Goal: Find specific page/section: Find specific page/section

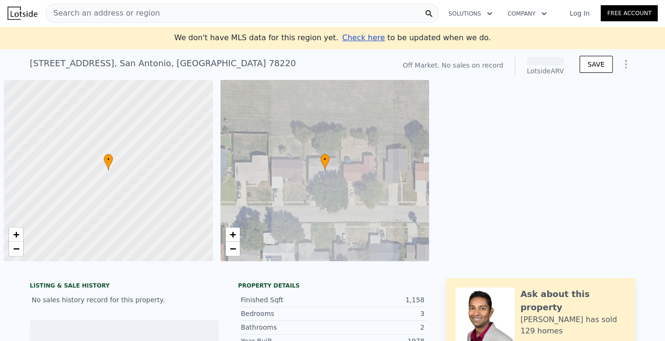
scroll to position [0, 4]
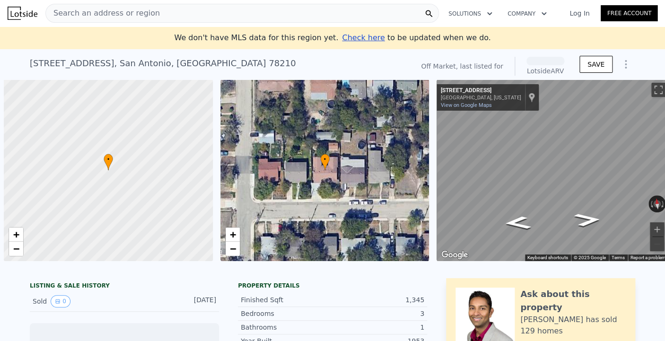
scroll to position [0, 4]
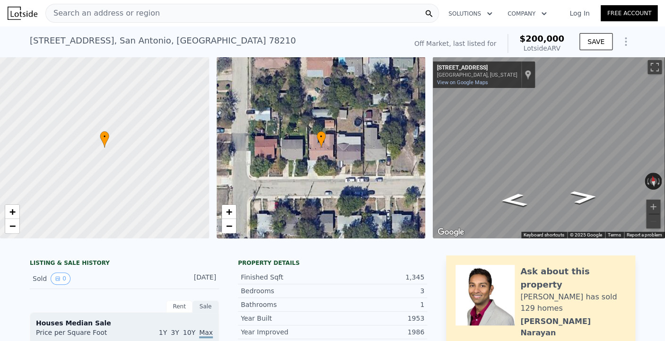
click at [69, 11] on span "Search an address or region" at bounding box center [103, 13] width 114 height 11
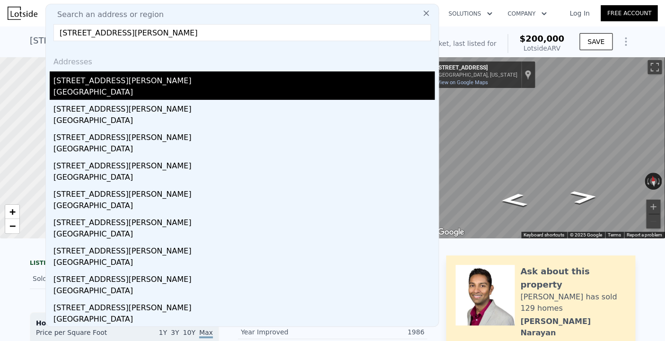
type input "1406 Kayton Ave, San Antonio, TX 78210"
click at [90, 82] on div "1406 Kayton Ave" at bounding box center [243, 78] width 381 height 15
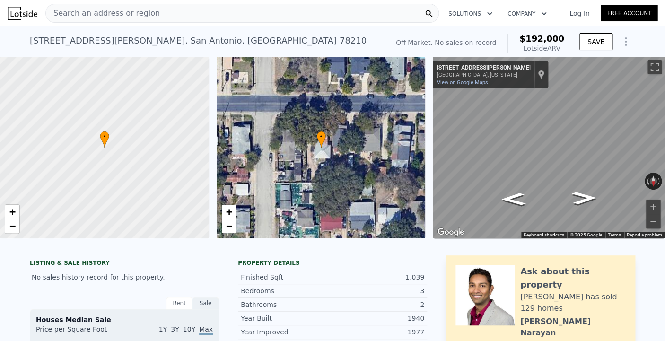
click at [138, 11] on span "Search an address or region" at bounding box center [103, 13] width 114 height 11
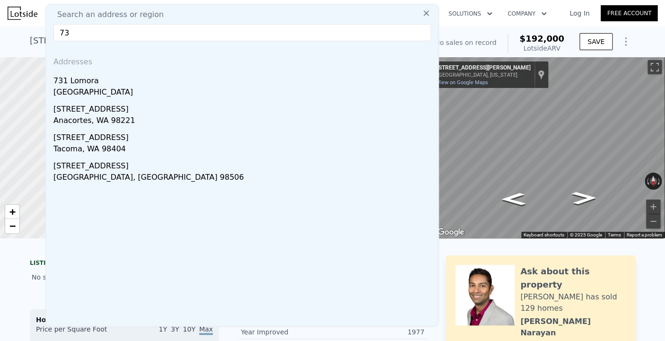
type input "7"
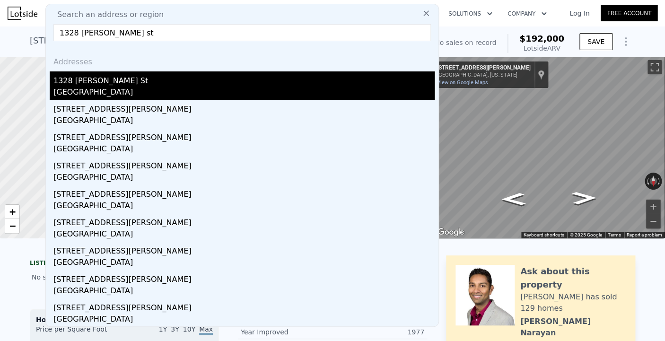
type input "1328 rivas st"
click at [93, 78] on div "1328 [PERSON_NAME] St" at bounding box center [243, 78] width 381 height 15
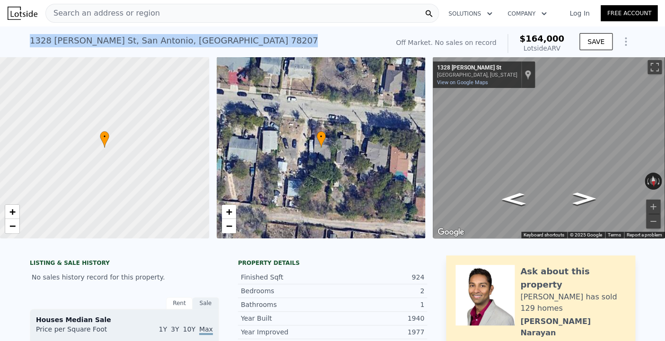
drag, startPoint x: 177, startPoint y: 41, endPoint x: 28, endPoint y: 42, distance: 148.9
click at [30, 42] on div "1328 Rivas St , San Antonio , TX 78207" at bounding box center [174, 40] width 288 height 13
copy div "1328 Rivas St , San Antonio , TX 78207"
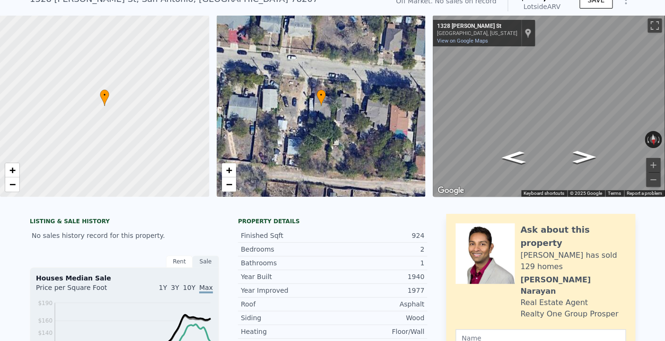
scroll to position [45, 0]
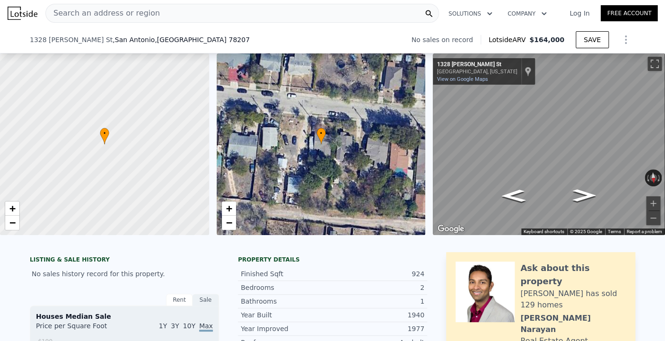
click at [141, 12] on span "Search an address or region" at bounding box center [103, 13] width 114 height 11
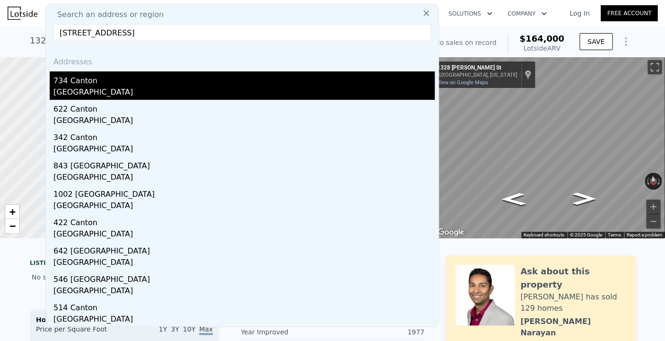
type input "734 Canton San Antonio, TX 78202"
click at [79, 79] on div "734 Canton" at bounding box center [243, 78] width 381 height 15
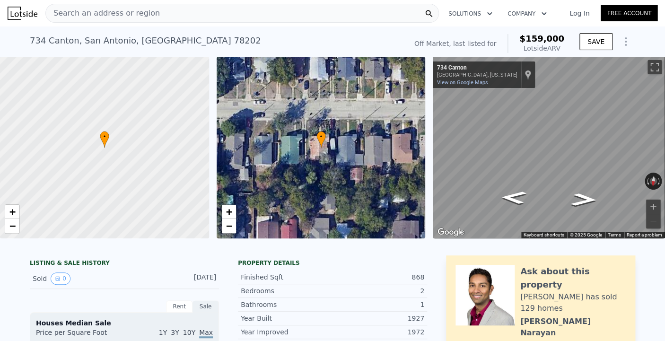
click at [120, 12] on span "Search an address or region" at bounding box center [103, 13] width 114 height 11
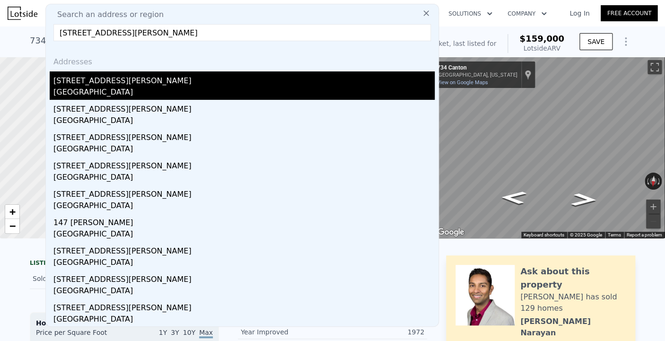
type input "307 Clifford Ct, San Antonio, TX 78210"
click at [83, 84] on div "[STREET_ADDRESS][PERSON_NAME]" at bounding box center [243, 78] width 381 height 15
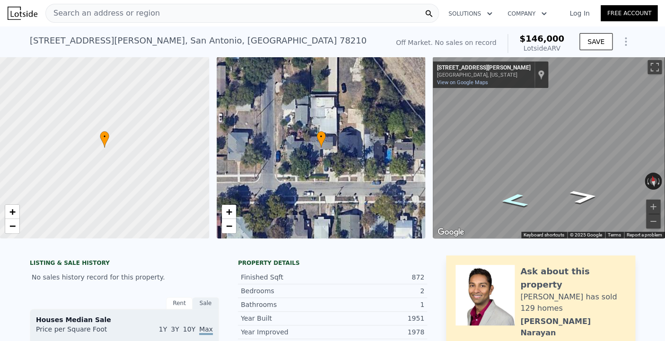
click at [515, 200] on icon "Go West, Clifford Ct" at bounding box center [514, 201] width 52 height 20
click at [586, 197] on icon "Go East, Clifford Ct" at bounding box center [583, 197] width 52 height 20
click at [586, 197] on icon "Go East, Clifford Ct" at bounding box center [584, 197] width 52 height 20
click at [513, 196] on icon "Go West, Clifford Ct" at bounding box center [512, 192] width 47 height 20
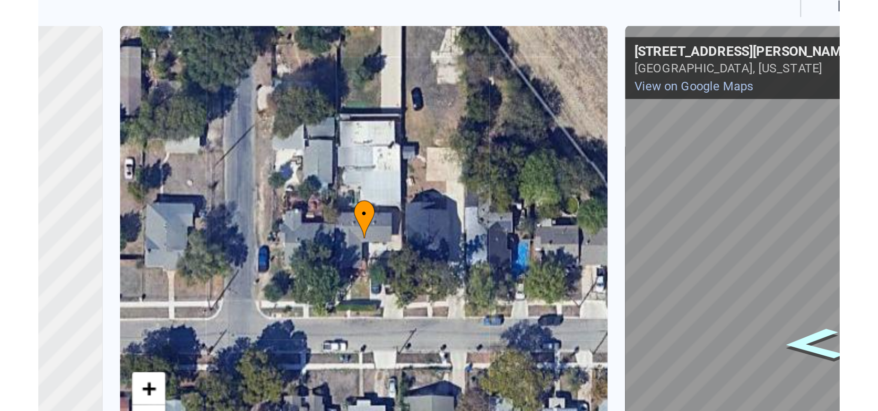
scroll to position [0, 4]
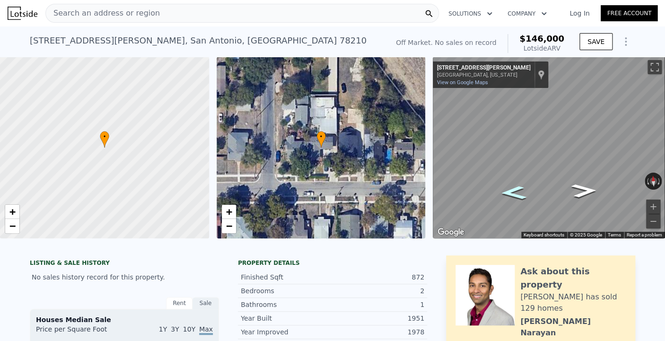
click at [68, 15] on span "Search an address or region" at bounding box center [103, 13] width 114 height 11
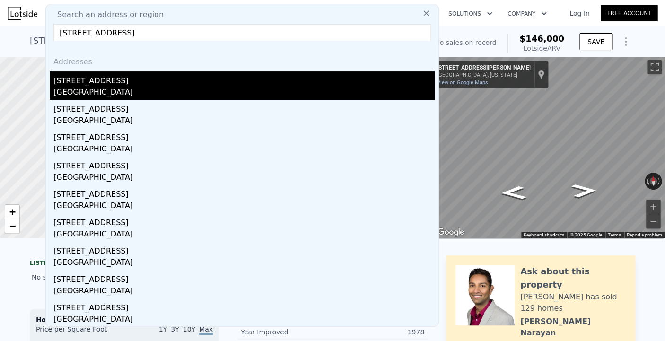
type input "246 Pollydale Ave San Antonio, TX 78223"
click at [123, 86] on div "246 Pollydale Ave" at bounding box center [243, 78] width 381 height 15
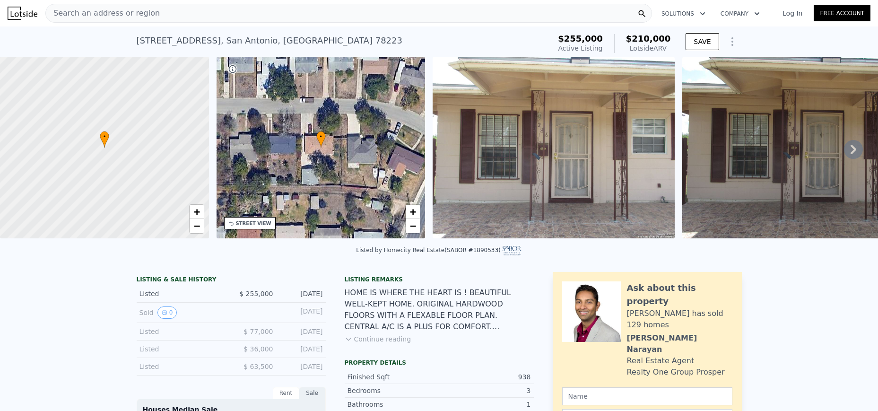
click at [126, 22] on div "Search an address or region" at bounding box center [103, 13] width 114 height 18
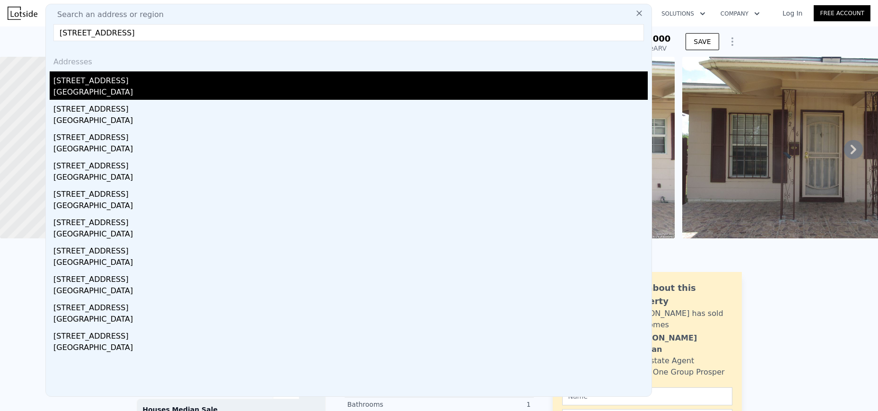
type input "5827 Wayview St, San Antonio, TX 78220"
click at [96, 80] on div "5827 Wayview St" at bounding box center [350, 78] width 594 height 15
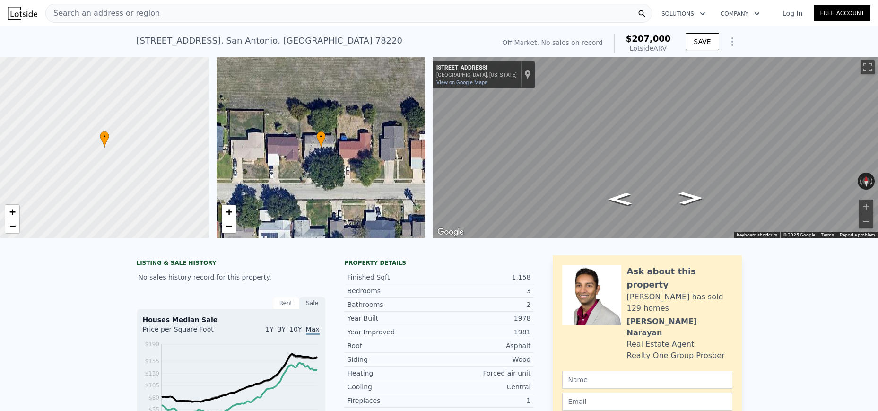
click at [126, 12] on span "Search an address or region" at bounding box center [103, 13] width 114 height 11
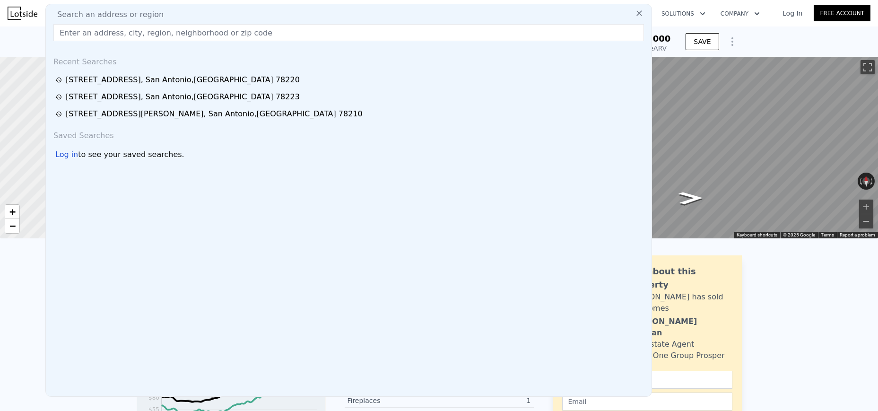
paste input "211 Channing Ave, San Antonio, TX 78210"
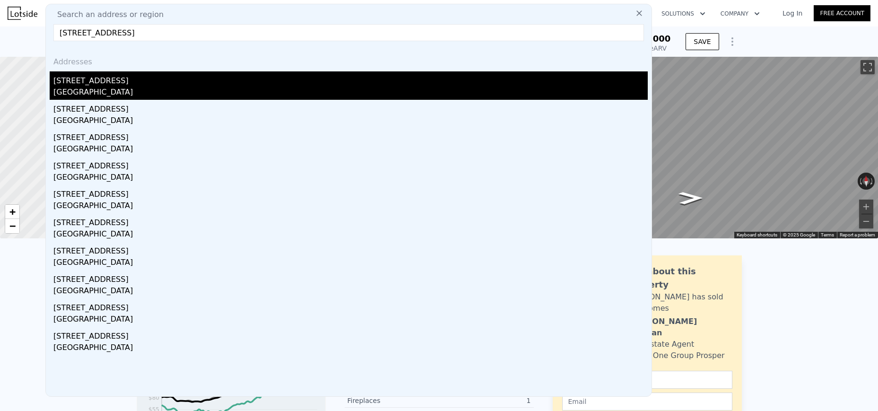
type input "211 Channing Ave, San Antonio, TX 78210"
click at [115, 83] on div "211 Channing Ave" at bounding box center [350, 78] width 594 height 15
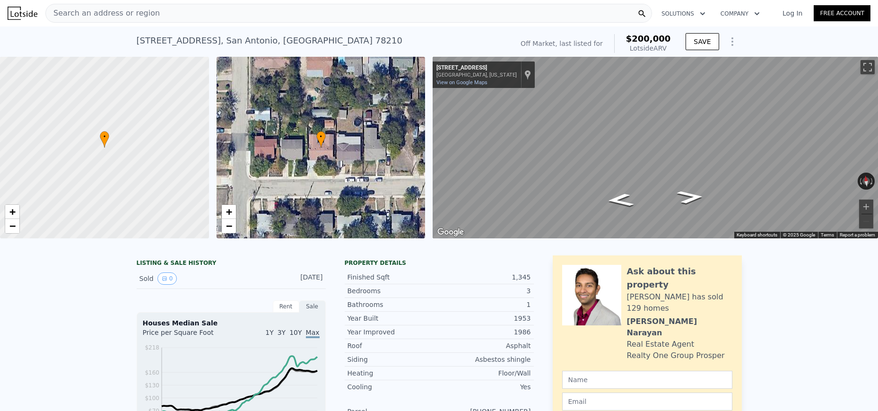
click at [133, 9] on span "Search an address or region" at bounding box center [103, 13] width 114 height 11
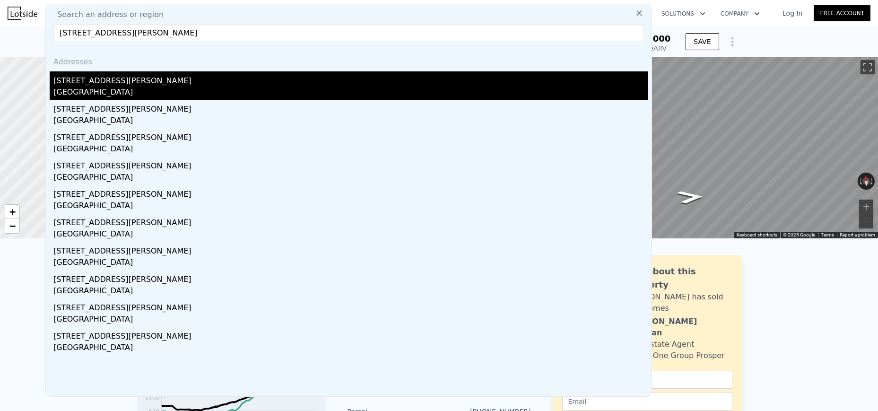
type input "1406 Kayton Ave, San Antonio, TX 78210"
click at [103, 83] on div "1406 Kayton Ave" at bounding box center [350, 78] width 594 height 15
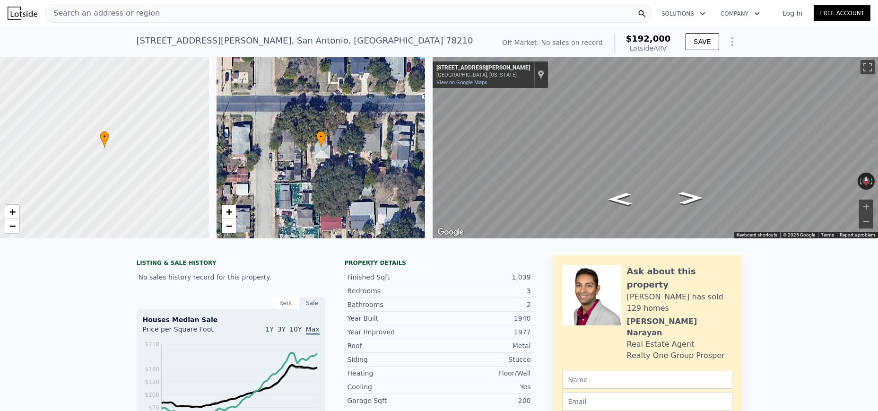
click at [152, 13] on div "Search an address or region" at bounding box center [348, 13] width 607 height 19
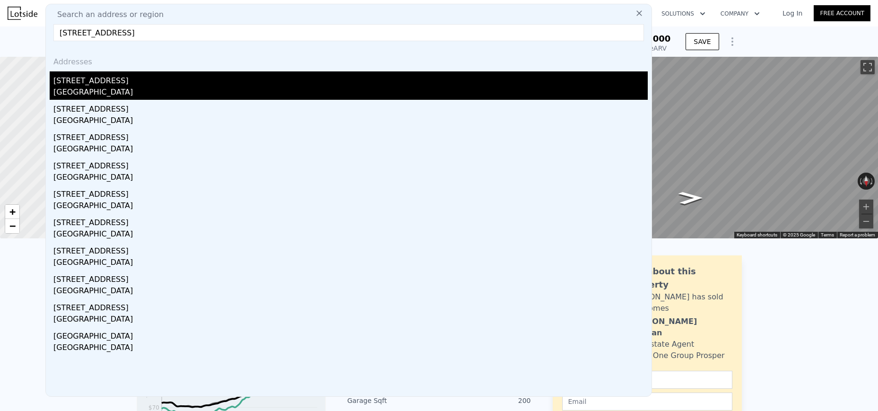
type input "5205 Meadow Pond St, San Antonio, TX 78250"
click at [97, 78] on div "5205 Meadow Pond St" at bounding box center [350, 78] width 594 height 15
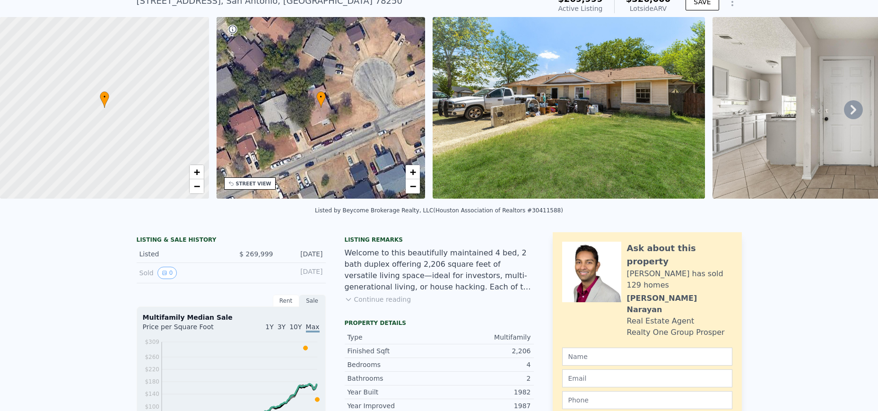
scroll to position [43, 0]
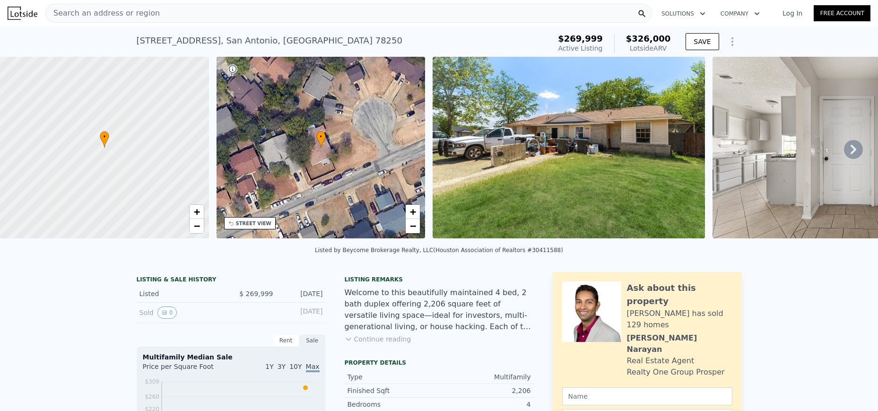
click at [100, 10] on span "Search an address or region" at bounding box center [103, 13] width 114 height 11
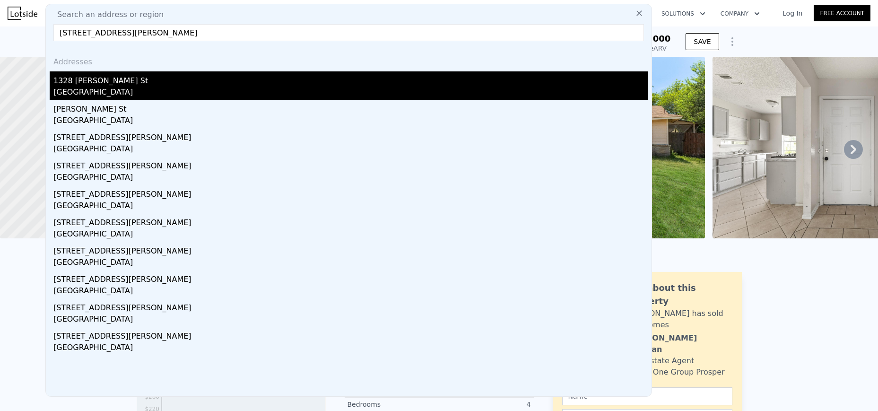
type input "1328 Rivas St, San Antonio, TX 78207"
click at [81, 80] on div "1328 [PERSON_NAME] St" at bounding box center [350, 78] width 594 height 15
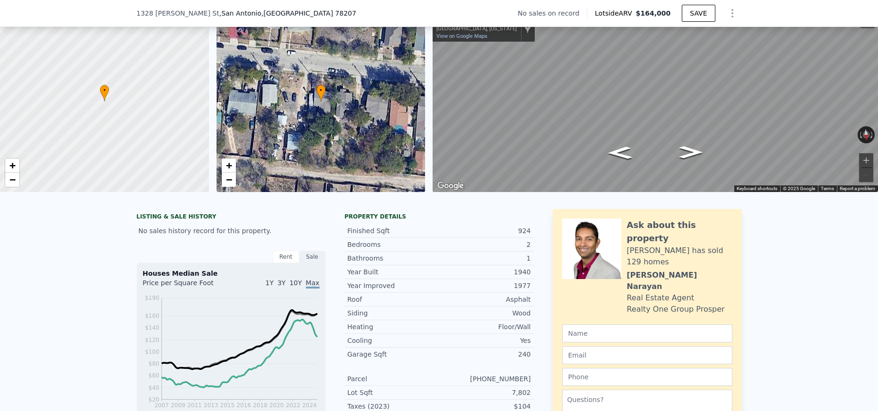
scroll to position [43, 0]
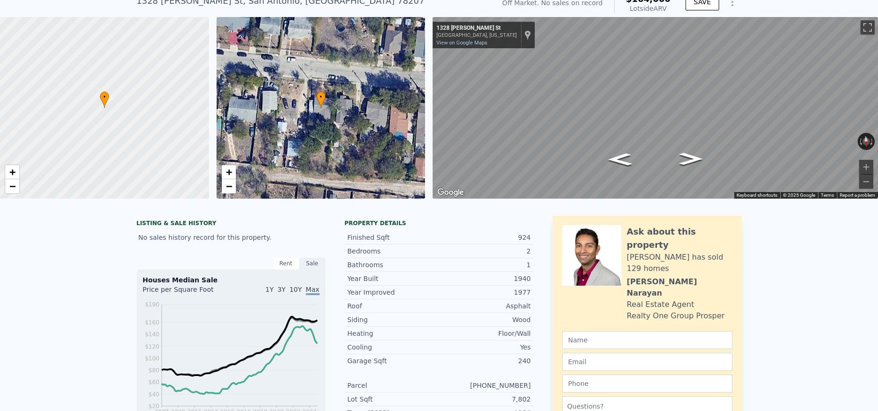
scroll to position [43, 0]
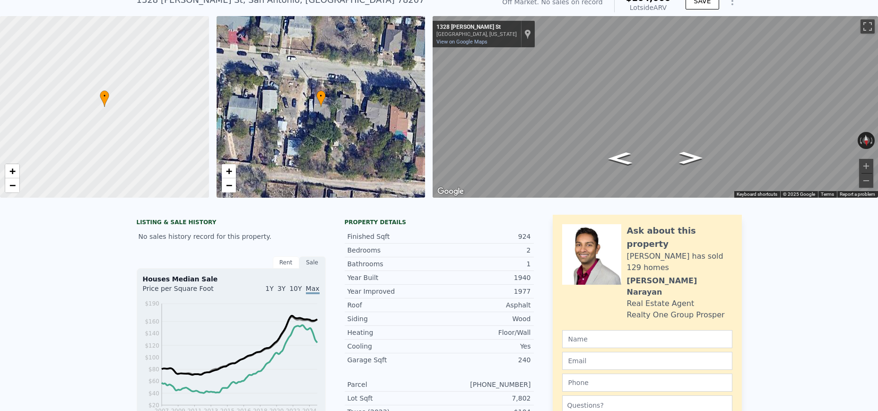
scroll to position [41, 0]
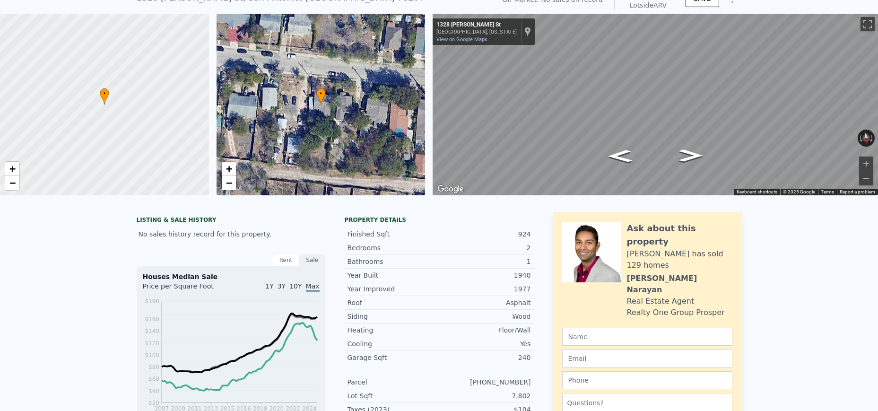
scroll to position [40, 0]
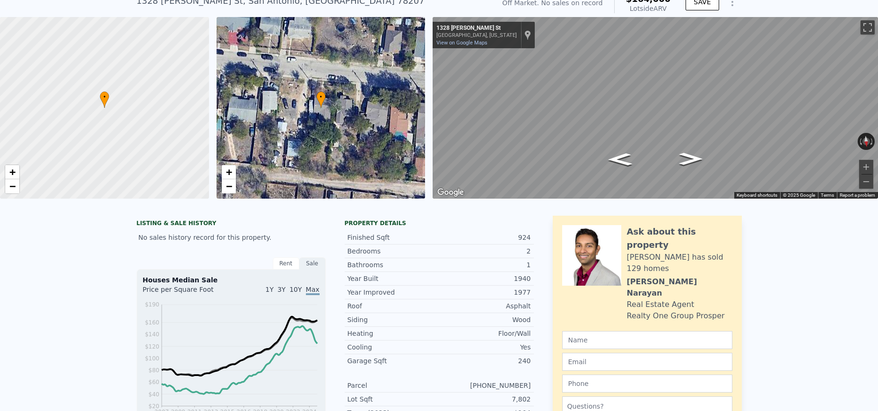
scroll to position [43, 0]
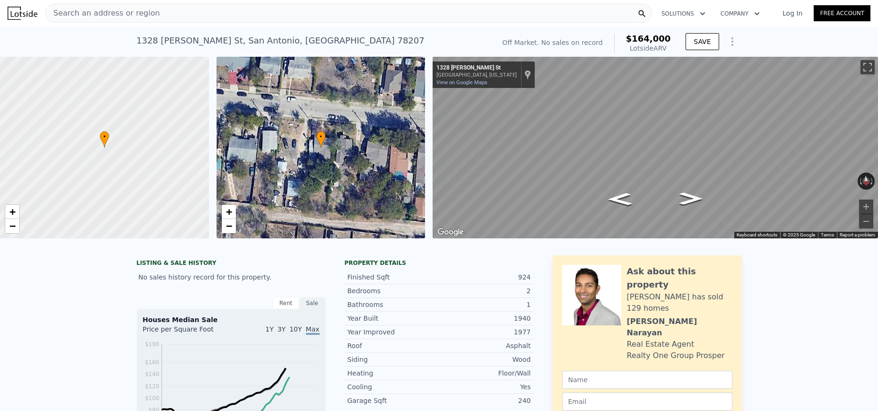
click at [95, 9] on span "Search an address or region" at bounding box center [103, 13] width 114 height 11
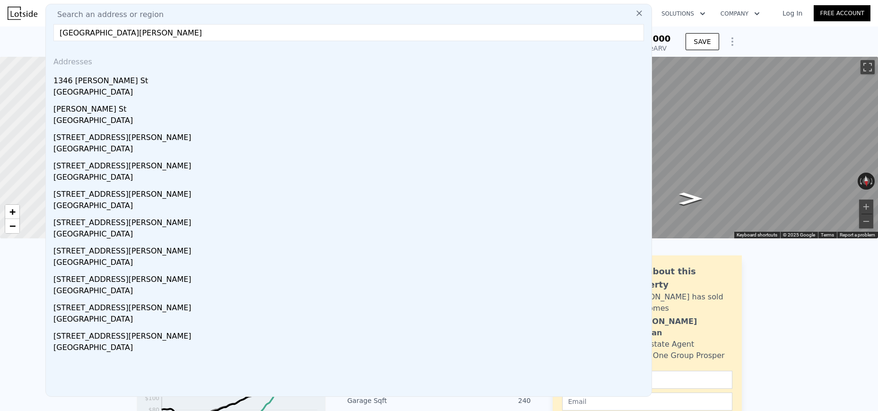
type input "[GEOGRAPHIC_DATA][PERSON_NAME]"
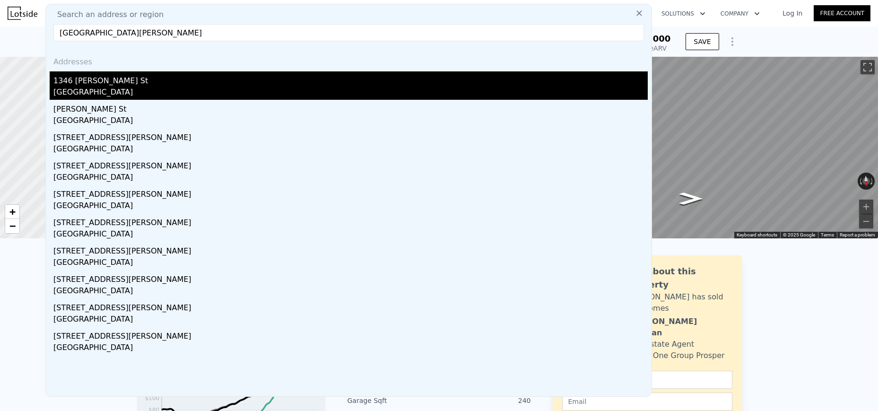
click at [105, 80] on div "1346 [PERSON_NAME] St" at bounding box center [350, 78] width 594 height 15
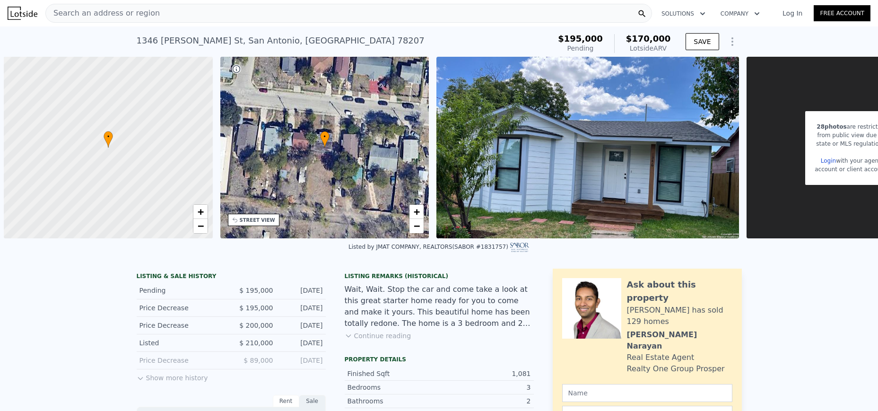
scroll to position [0, 4]
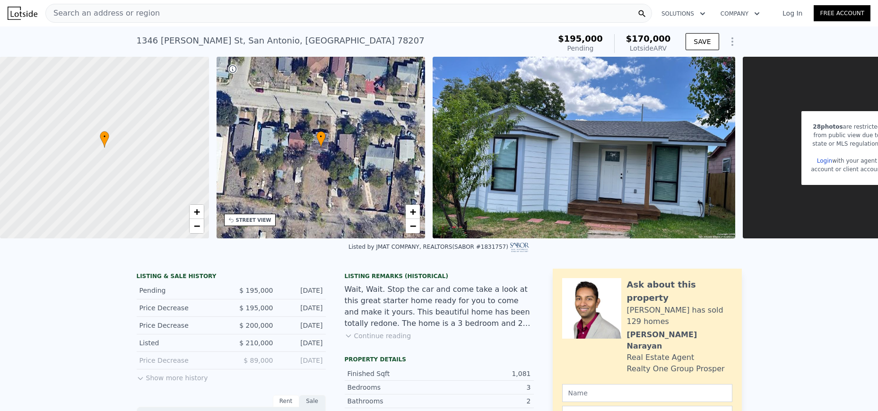
click at [85, 9] on span "Search an address or region" at bounding box center [103, 13] width 114 height 11
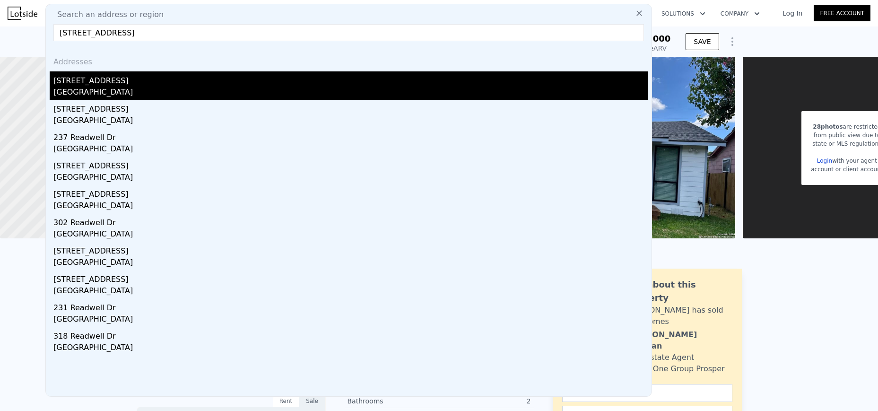
type input "388 Readwell Dr, San Antonio, TX 78220"
click at [94, 81] on div "[STREET_ADDRESS]" at bounding box center [350, 78] width 594 height 15
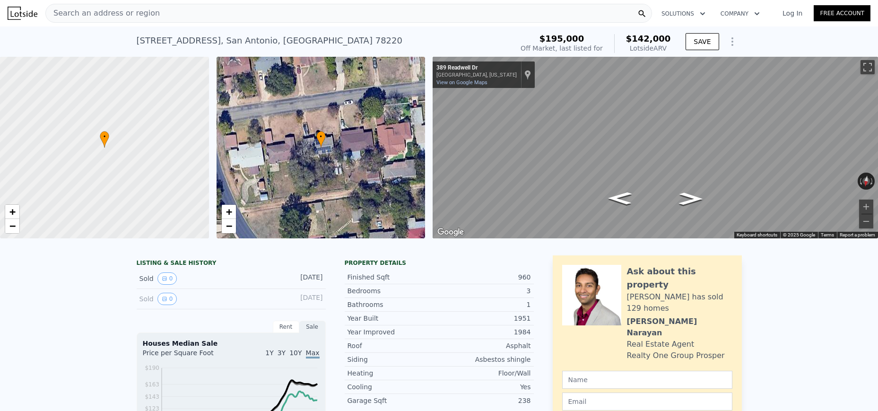
click at [148, 13] on span "Search an address or region" at bounding box center [103, 13] width 114 height 11
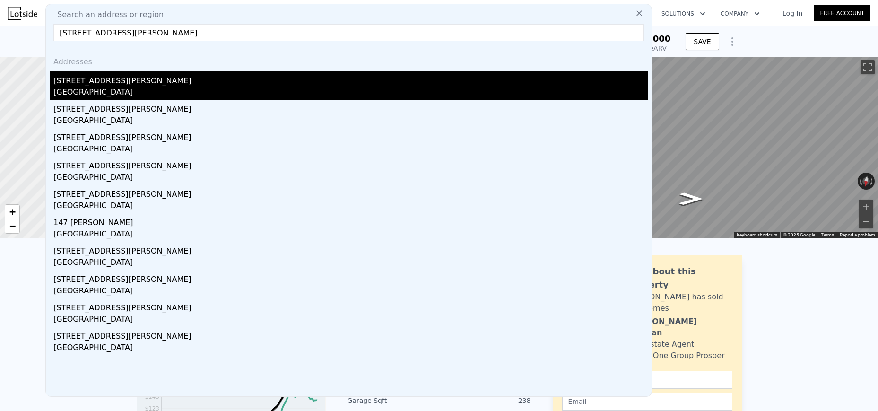
type input "307 Clifford Ct, San Antonio, TX 78210"
click at [72, 79] on div "[STREET_ADDRESS][PERSON_NAME]" at bounding box center [350, 78] width 594 height 15
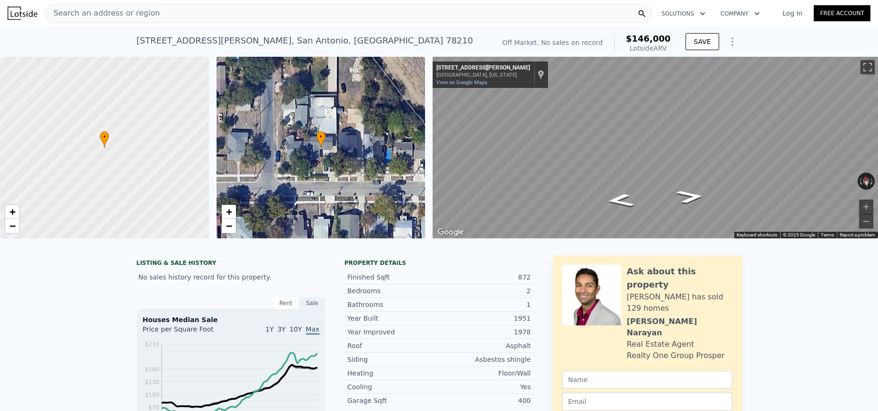
click at [115, 11] on span "Search an address or region" at bounding box center [103, 13] width 114 height 11
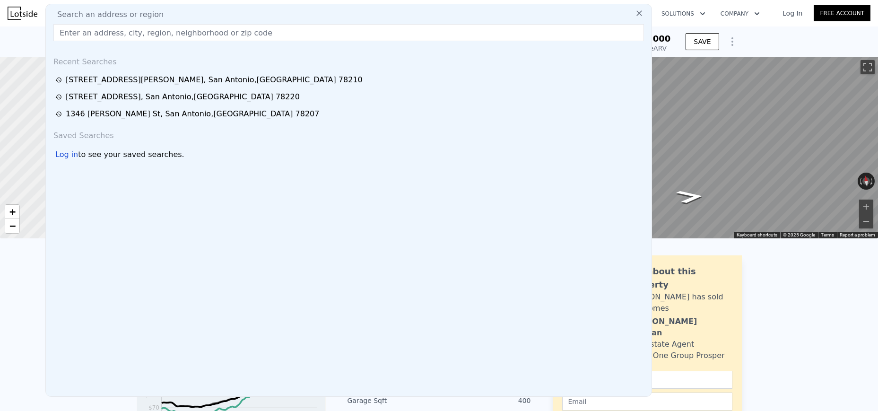
click at [88, 35] on input "text" at bounding box center [348, 32] width 591 height 17
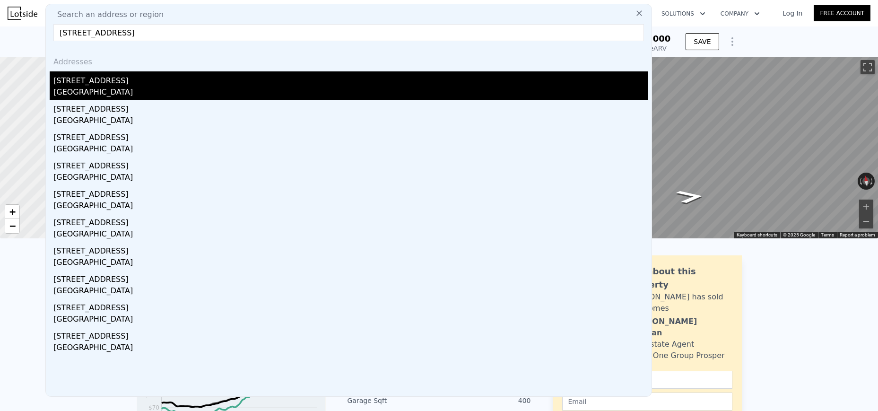
type input "322 S Olive St, San Antonio, TX 78203"
click at [98, 79] on div "[STREET_ADDRESS]" at bounding box center [350, 78] width 594 height 15
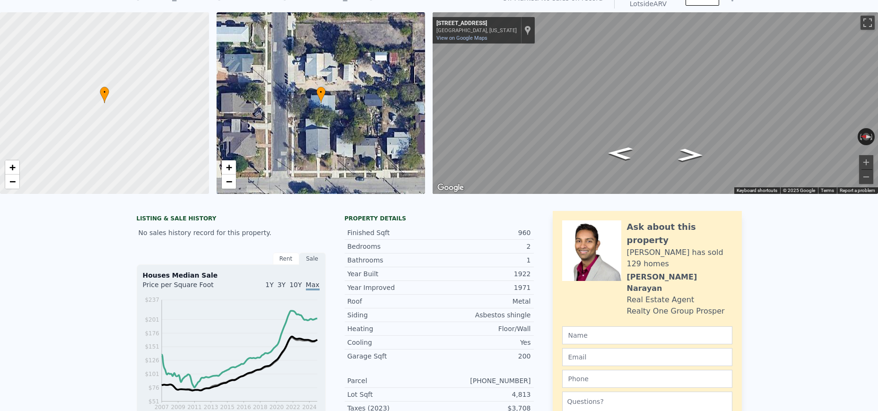
scroll to position [41, 0]
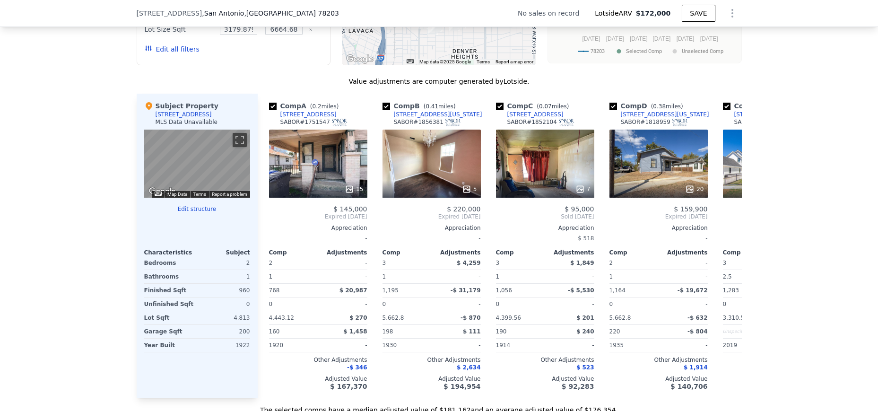
scroll to position [895, 0]
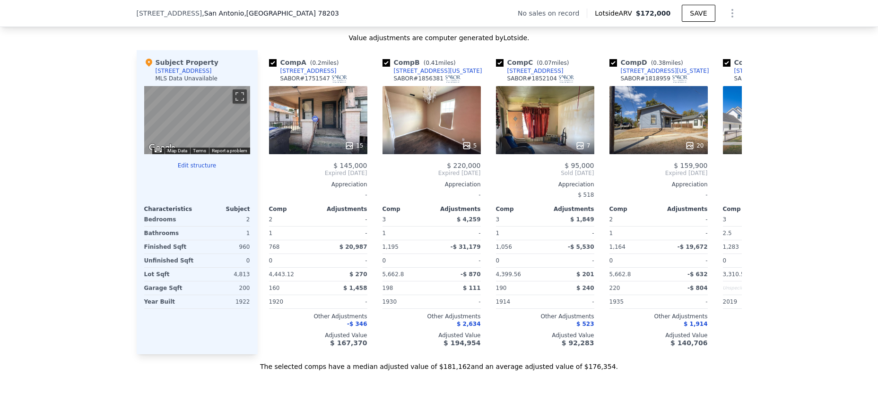
click at [260, 13] on div "322 S Olive St , San Antonio , TX 78203" at bounding box center [242, 13] width 210 height 9
click at [257, 12] on div "322 S Olive St , San Antonio , TX 78203" at bounding box center [242, 13] width 210 height 9
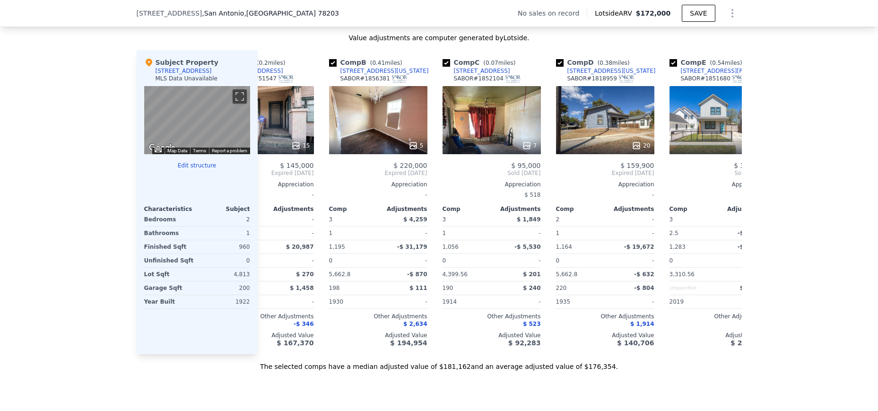
scroll to position [0, 0]
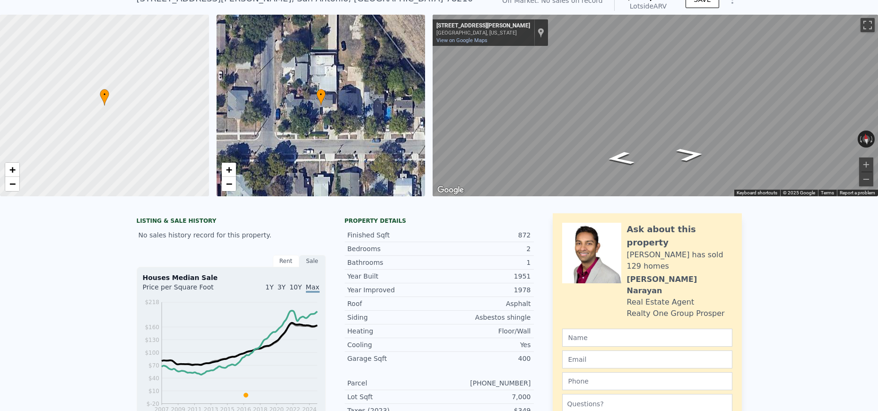
scroll to position [42, 0]
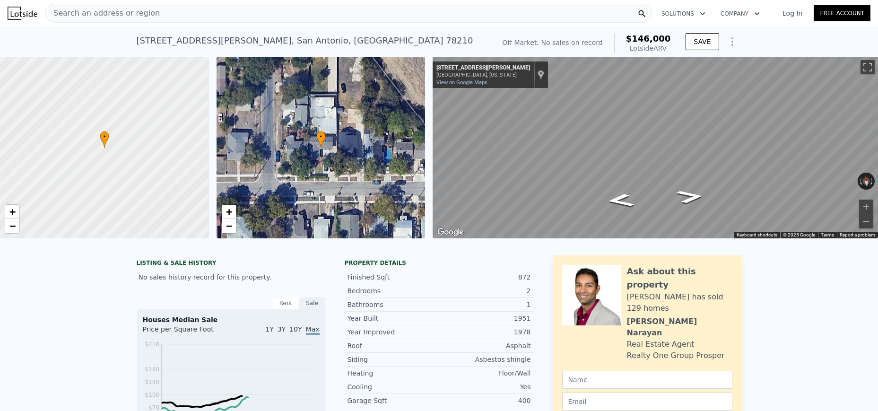
click at [122, 8] on span "Search an address or region" at bounding box center [103, 13] width 114 height 11
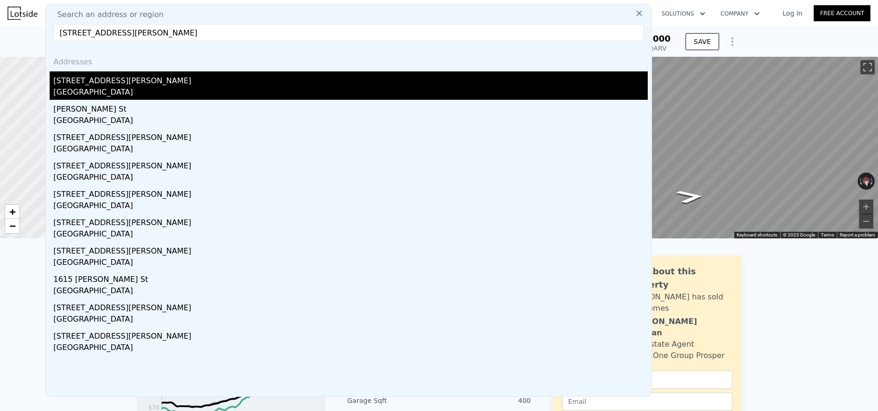
type input "[STREET_ADDRESS][PERSON_NAME]"
click at [81, 78] on div "[STREET_ADDRESS][PERSON_NAME]" at bounding box center [350, 78] width 594 height 15
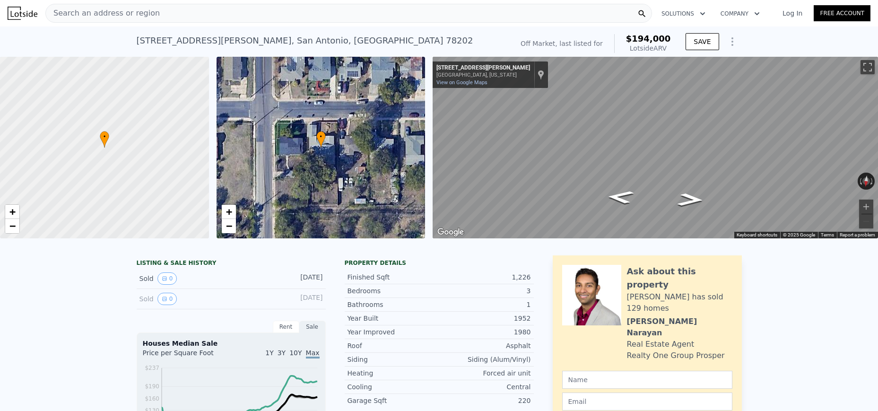
click at [148, 13] on span "Search an address or region" at bounding box center [103, 13] width 114 height 11
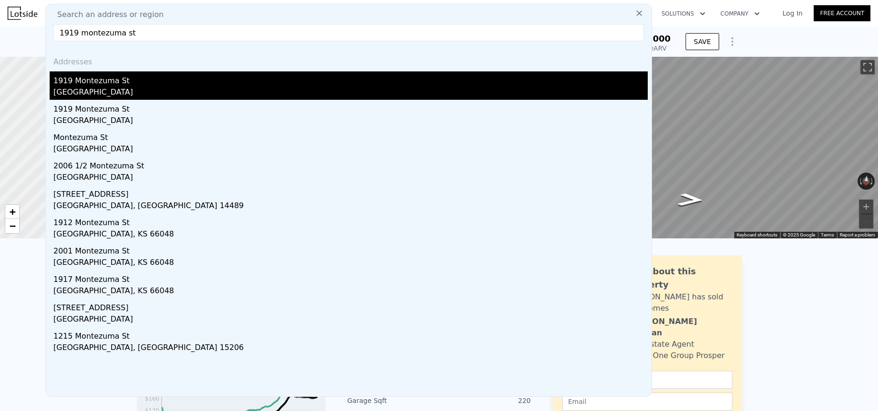
type input "1919 montezuma st"
click at [91, 88] on div "[GEOGRAPHIC_DATA]" at bounding box center [350, 93] width 594 height 13
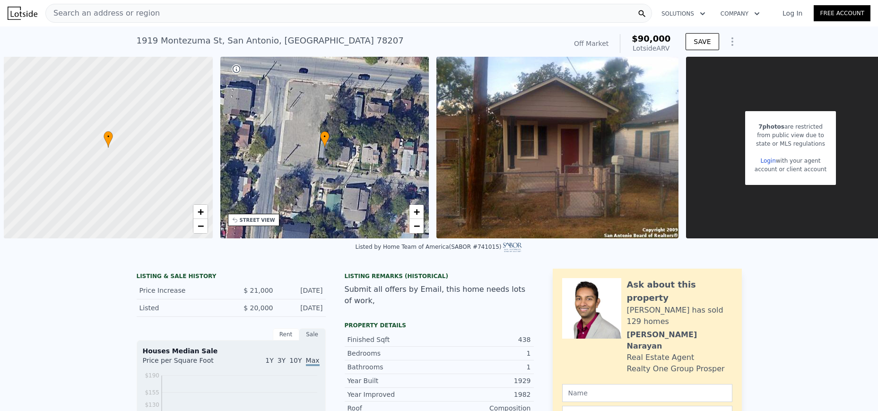
scroll to position [0, 4]
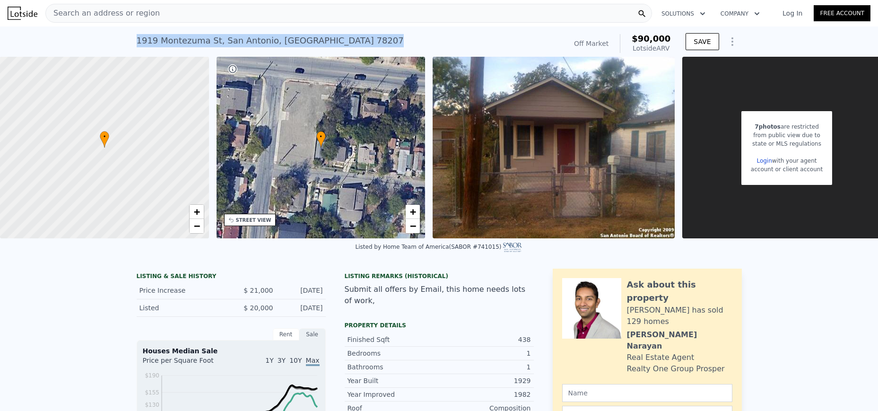
drag, startPoint x: 309, startPoint y: 40, endPoint x: 138, endPoint y: 42, distance: 171.2
click at [138, 42] on div "[STREET_ADDRESS] Sold (~ARV $90k )" at bounding box center [350, 43] width 426 height 26
copy div "[STREET_ADDRESS]"
